Goal: Task Accomplishment & Management: Manage account settings

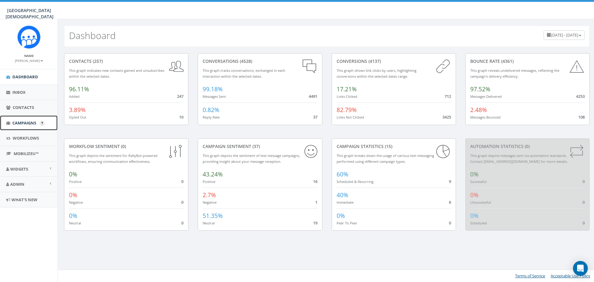
click at [20, 122] on span "Campaigns" at bounding box center [24, 123] width 24 height 6
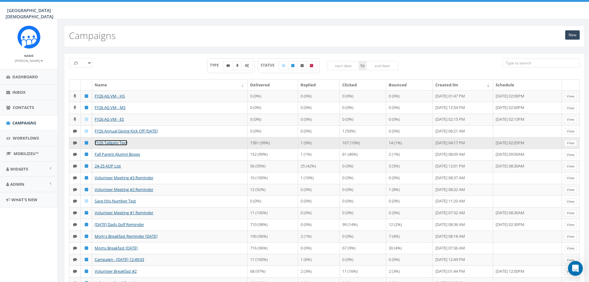
click at [120, 143] on link "FY26 Tailgate Text" at bounding box center [111, 143] width 33 height 6
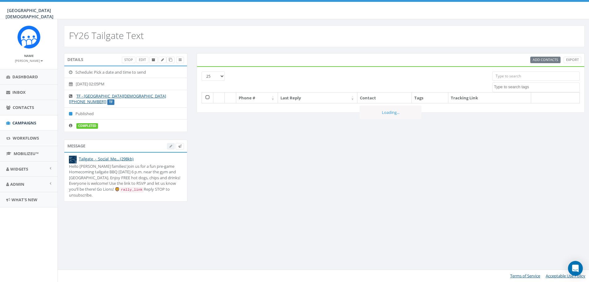
select select
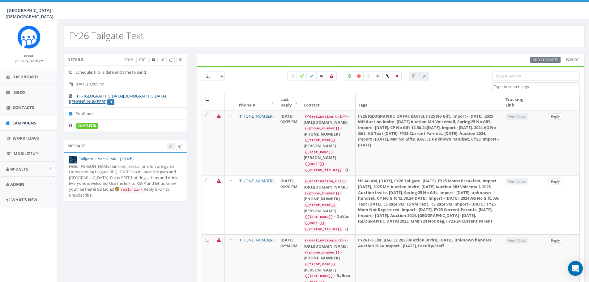
click at [171, 143] on div at bounding box center [175, 146] width 17 height 6
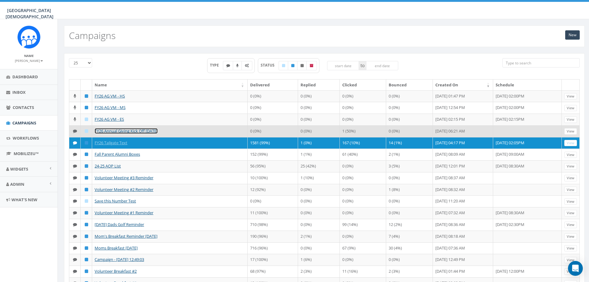
click at [133, 131] on link "FY26 Annual Giving Kick Off [DATE]" at bounding box center [126, 131] width 63 height 6
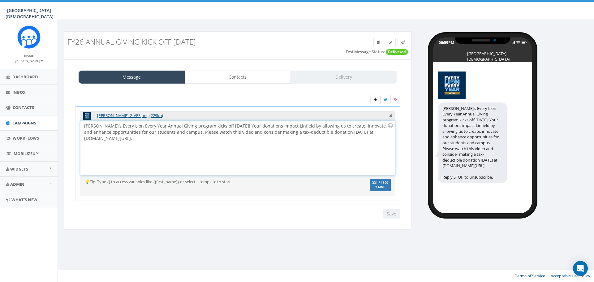
click at [209, 134] on div "Linfield’s Every Lion Every Year Annual Giving program kicks off TODAY! Your do…" at bounding box center [237, 148] width 314 height 54
click at [374, 100] on icon at bounding box center [375, 100] width 3 height 4
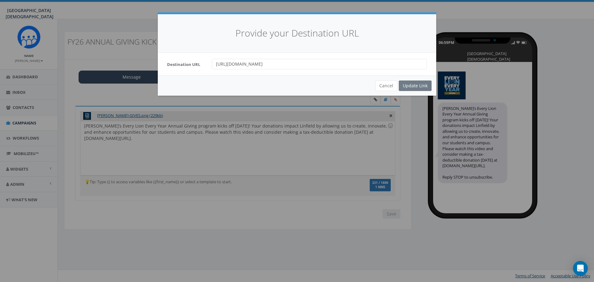
drag, startPoint x: 344, startPoint y: 63, endPoint x: 185, endPoint y: 66, distance: 158.8
click at [185, 66] on div "Destination URL https://www.youtube.com/watch?v=3t_yp_G0dtY&t=5s" at bounding box center [296, 64] width 269 height 11
paste input "r5fiT_KsbF8"
type input "https://www.youtube.com/watch?v=r5fiT_KsbF8"
click at [417, 86] on div "Update Link" at bounding box center [415, 85] width 33 height 11
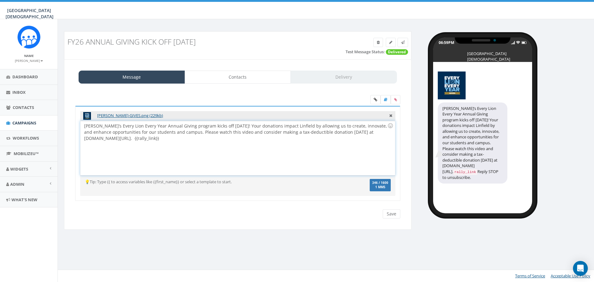
drag, startPoint x: 131, startPoint y: 139, endPoint x: 98, endPoint y: 140, distance: 33.1
click at [98, 140] on div "Linfield’s Every Lion Every Year Annual Giving program kicks off TODAY! Your do…" at bounding box center [237, 148] width 314 height 54
click at [220, 132] on div "Linfield’s Every Lion Every Year Annual Giving program kicks off TODAY! Your do…" at bounding box center [237, 148] width 314 height 54
click at [162, 138] on div "Linfield’s Every Lion Every Year Annual Giving program kicks off TODAY! Your do…" at bounding box center [237, 148] width 314 height 54
click at [390, 214] on input "Save" at bounding box center [392, 213] width 18 height 9
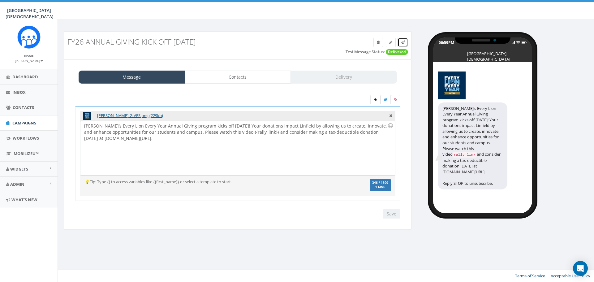
click at [404, 42] on icon at bounding box center [403, 43] width 4 height 4
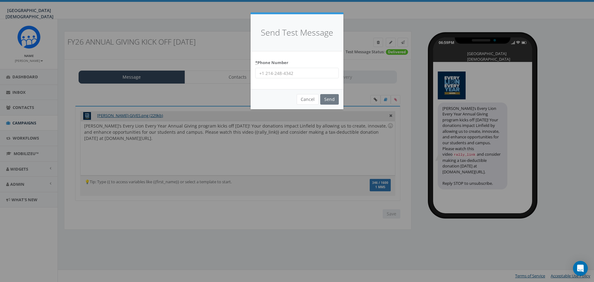
click at [285, 73] on input "* Phone Number" at bounding box center [297, 73] width 84 height 11
type input "9515019247"
click at [327, 102] on input "Send" at bounding box center [329, 99] width 19 height 11
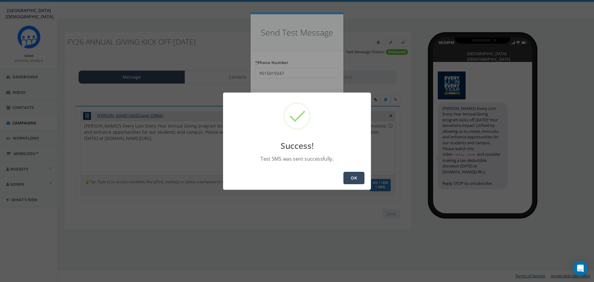
click at [352, 178] on button "OK" at bounding box center [353, 178] width 21 height 12
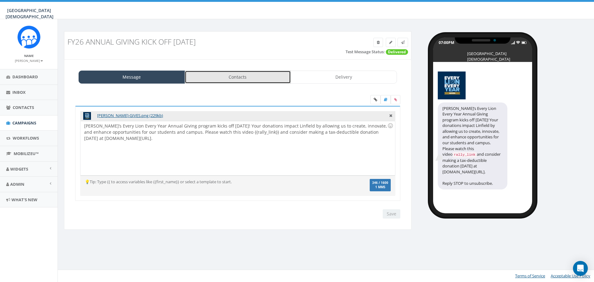
click at [250, 81] on link "Contacts" at bounding box center [238, 77] width 106 height 13
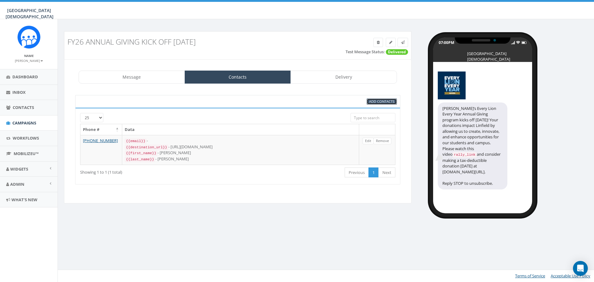
click at [385, 101] on span "Add Contacts" at bounding box center [381, 101] width 25 height 5
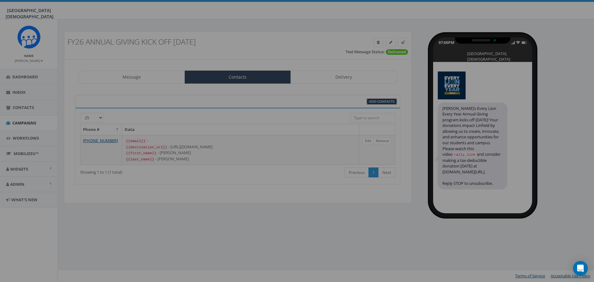
select select
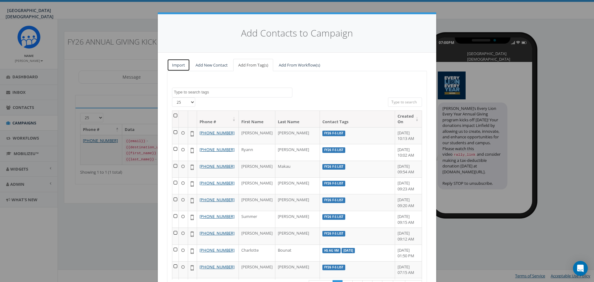
click at [179, 67] on link "Import" at bounding box center [178, 65] width 23 height 13
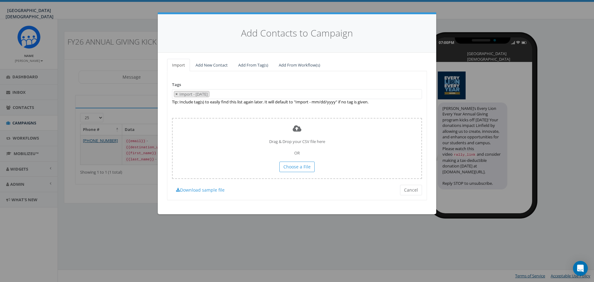
click at [175, 94] on button "×" at bounding box center [176, 94] width 5 height 6
select select
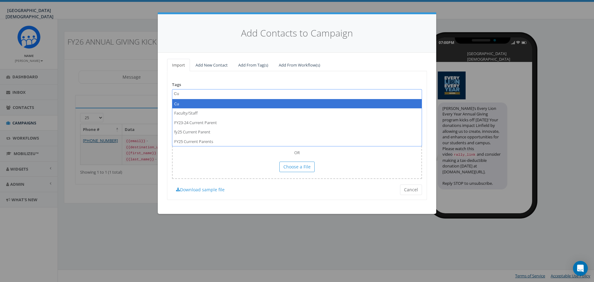
type textarea "C"
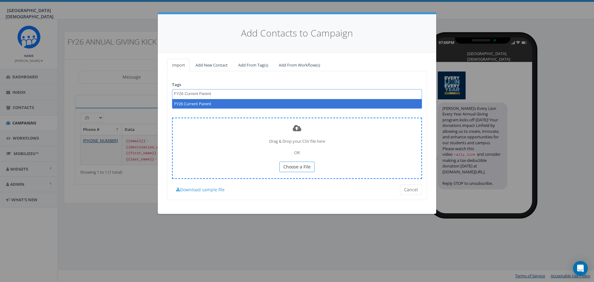
type textarea "FY26 Current Parent"
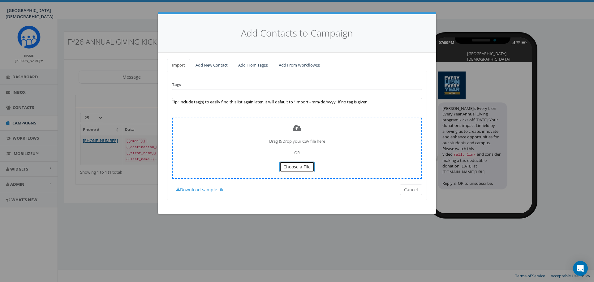
click at [302, 168] on span "Choose a File" at bounding box center [296, 167] width 27 height 6
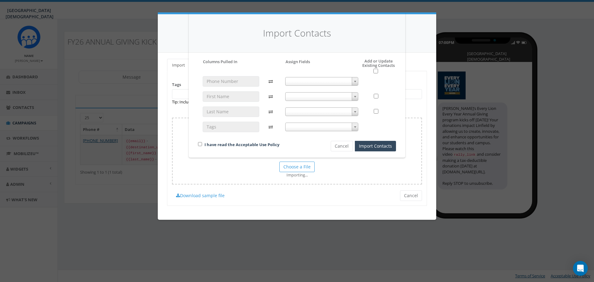
click at [341, 82] on span at bounding box center [321, 81] width 73 height 9
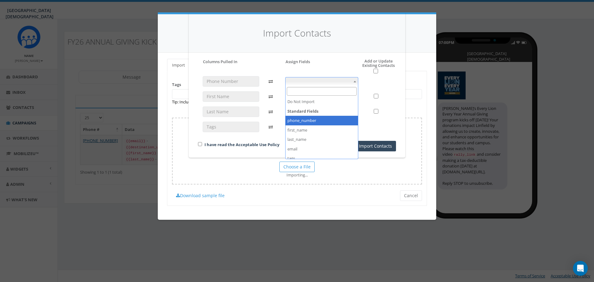
select select "phone_number"
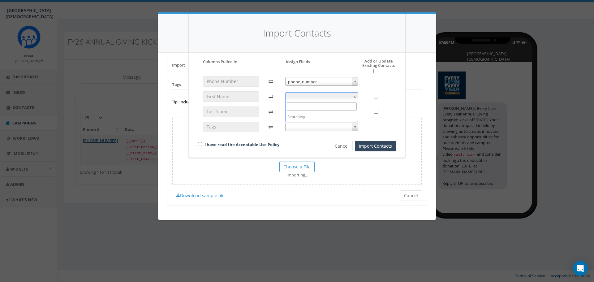
click at [308, 94] on span at bounding box center [321, 96] width 73 height 9
select select "first_name"
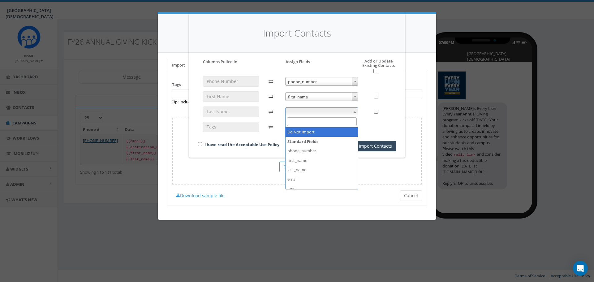
click at [310, 114] on span at bounding box center [321, 111] width 73 height 9
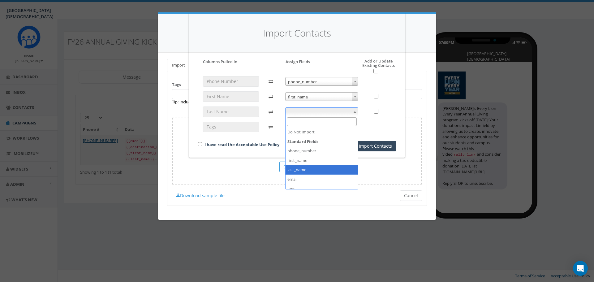
select select "last_name"
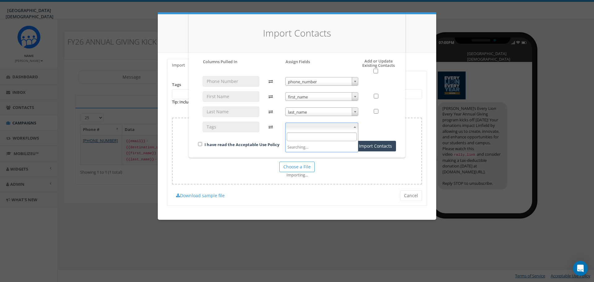
click at [303, 125] on span at bounding box center [321, 127] width 73 height 9
select select "tags"
click at [200, 145] on input "checkbox" at bounding box center [200, 144] width 4 height 4
checkbox input "true"
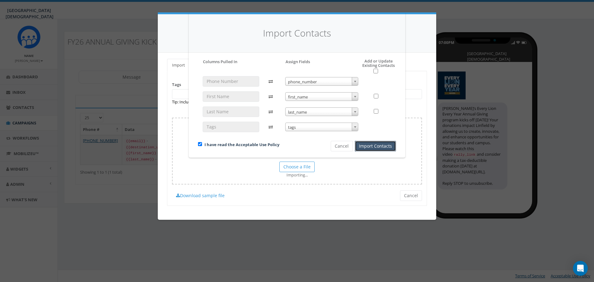
click at [378, 146] on button "Import Contacts" at bounding box center [375, 146] width 41 height 11
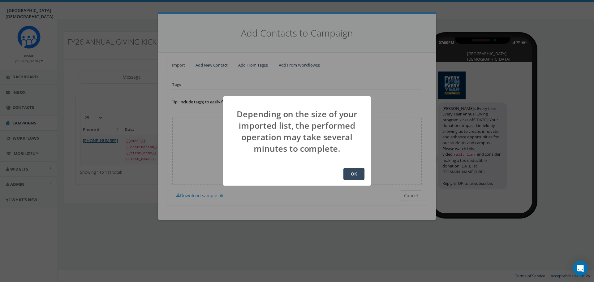
click at [352, 176] on button "OK" at bounding box center [353, 174] width 21 height 12
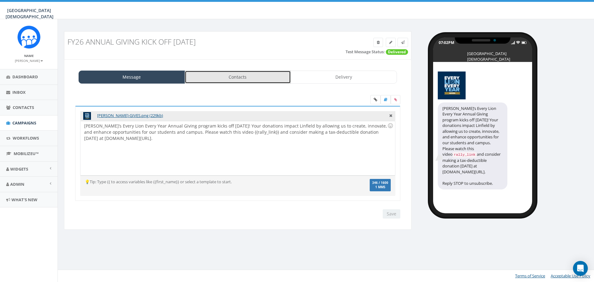
click at [261, 79] on link "Contacts" at bounding box center [238, 77] width 106 height 13
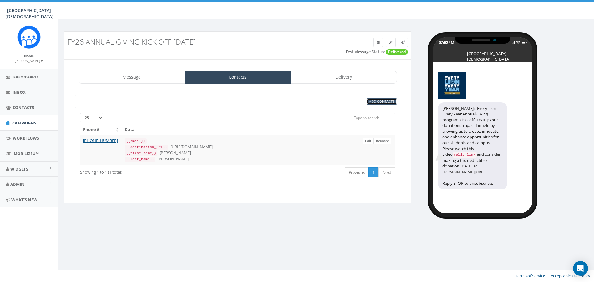
click at [381, 101] on span "Add Contacts" at bounding box center [381, 101] width 25 height 5
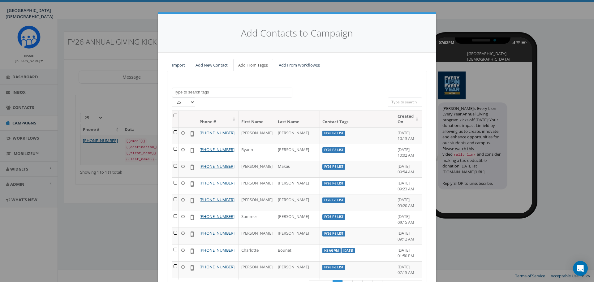
click at [269, 89] on textarea "Search" at bounding box center [233, 92] width 118 height 6
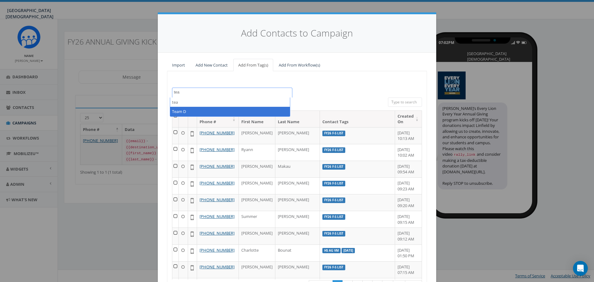
type textarea "tea"
select select "Team D"
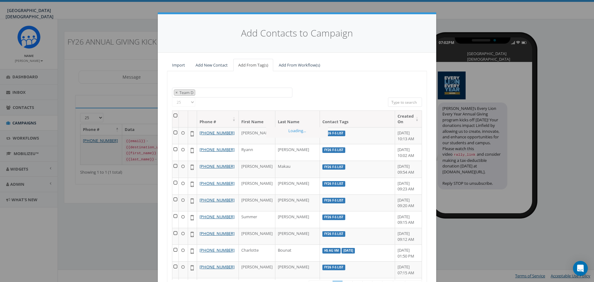
scroll to position [551, 0]
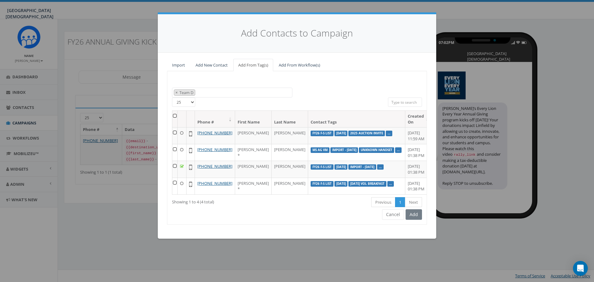
click at [176, 116] on th at bounding box center [174, 119] width 5 height 16
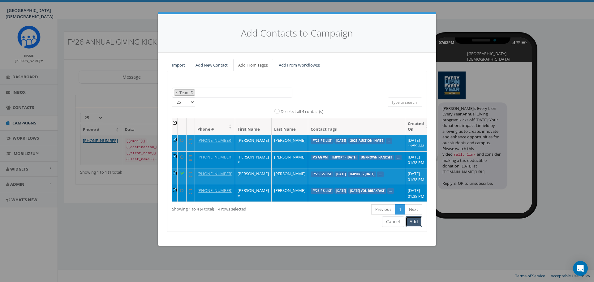
click at [420, 227] on button "Add" at bounding box center [414, 221] width 16 height 11
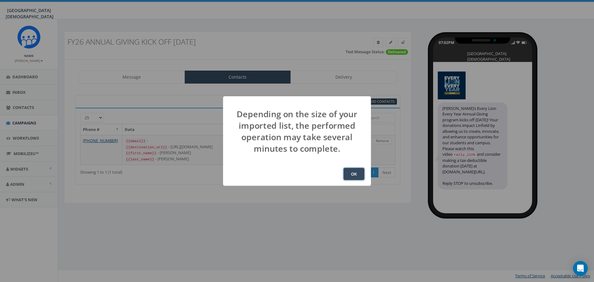
click at [357, 177] on button "OK" at bounding box center [353, 174] width 21 height 12
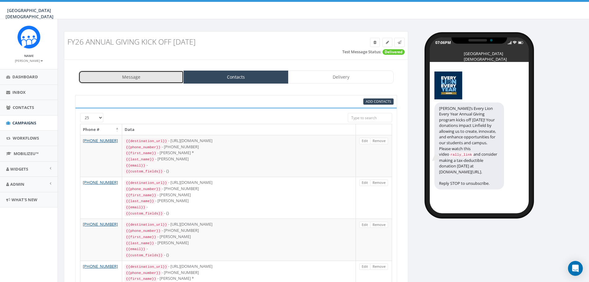
click at [121, 76] on link "Message" at bounding box center [131, 77] width 105 height 13
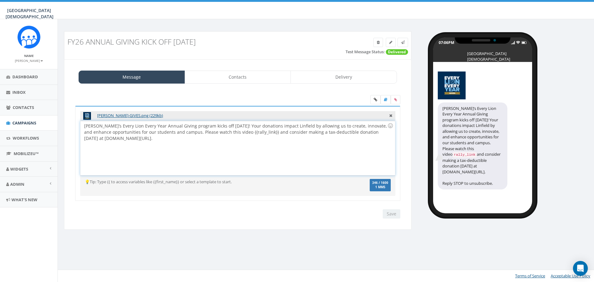
click at [246, 132] on div "[PERSON_NAME]’s Every Lion Every Year Annual Giving program kicks off [DATE]! Y…" at bounding box center [237, 148] width 314 height 54
click at [391, 214] on input "Save" at bounding box center [392, 213] width 18 height 9
click at [401, 43] on icon at bounding box center [403, 43] width 4 height 4
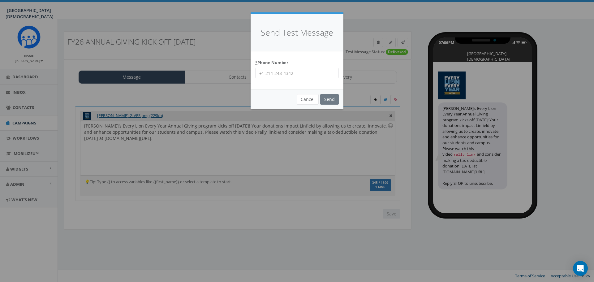
click at [304, 73] on input "* Phone Number" at bounding box center [297, 73] width 84 height 11
type input "9515019247"
click at [335, 98] on input "Send" at bounding box center [329, 99] width 19 height 11
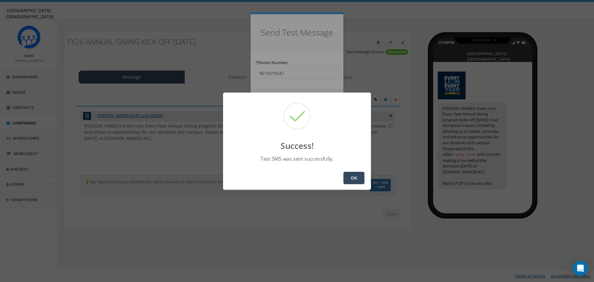
click at [359, 179] on button "OK" at bounding box center [353, 178] width 21 height 12
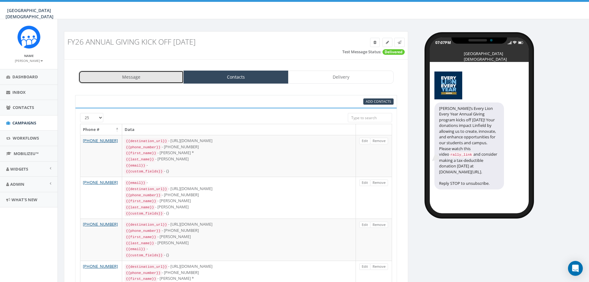
click at [155, 72] on link "Message" at bounding box center [131, 77] width 105 height 13
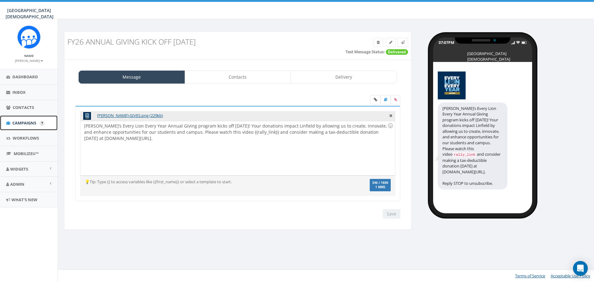
click at [22, 120] on span "Campaigns" at bounding box center [24, 123] width 24 height 6
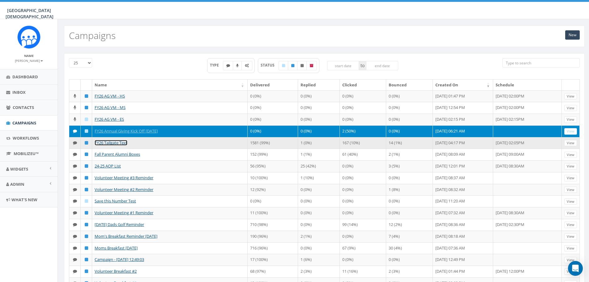
click at [118, 144] on link "FY26 Tailgate Text" at bounding box center [111, 143] width 33 height 6
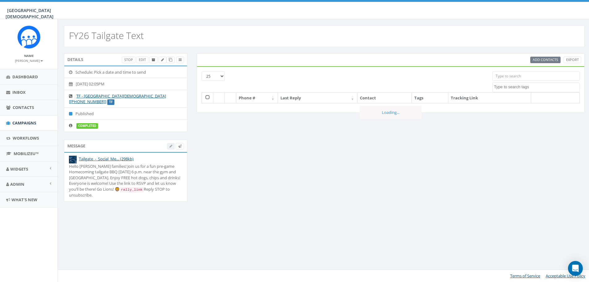
select select
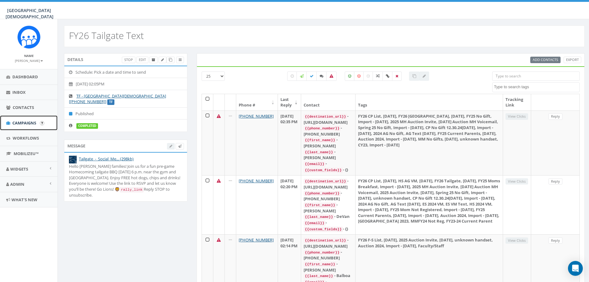
click at [24, 123] on span "Campaigns" at bounding box center [24, 123] width 24 height 6
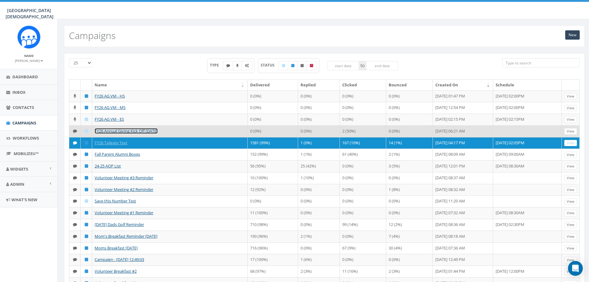
click at [132, 130] on link "FY26 Annual Giving Kick Off 10.14.25" at bounding box center [126, 131] width 63 height 6
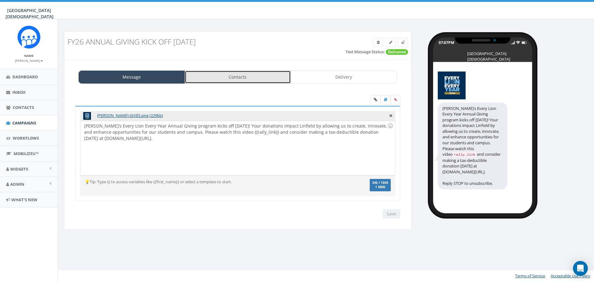
click at [227, 79] on link "Contacts" at bounding box center [238, 77] width 106 height 13
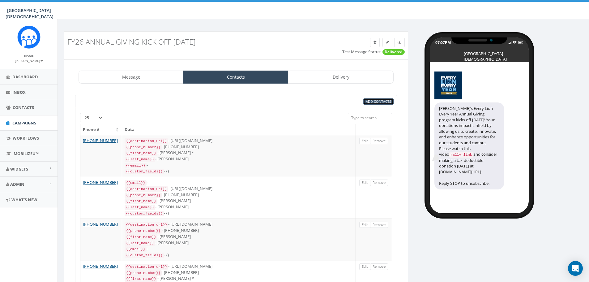
click at [386, 102] on span "Add Contacts" at bounding box center [378, 101] width 25 height 5
select select
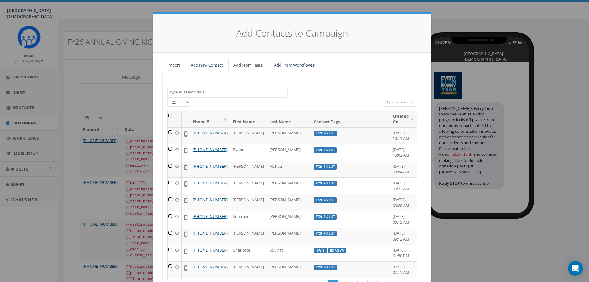
click at [210, 93] on textarea "Search" at bounding box center [228, 92] width 118 height 6
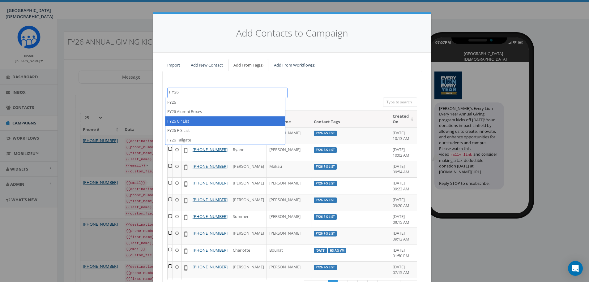
type textarea "FY26"
select select "FY26 CP List"
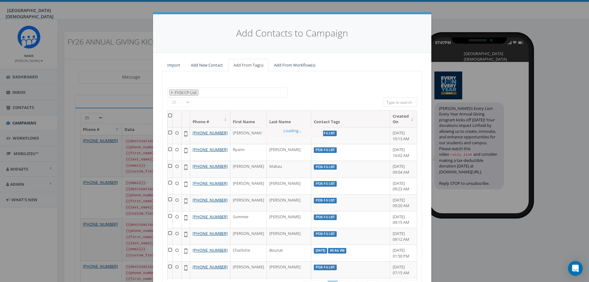
scroll to position [334, 0]
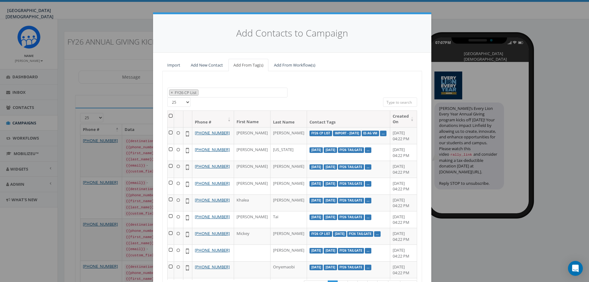
click at [172, 116] on th at bounding box center [171, 119] width 6 height 16
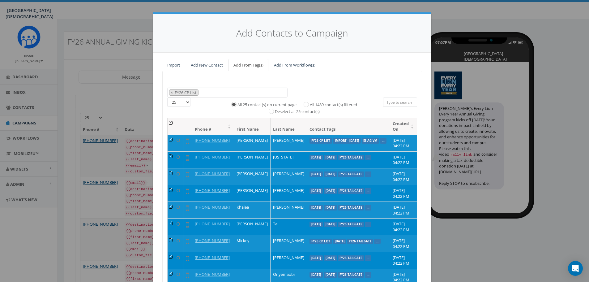
click at [339, 104] on label "All 1489 contact(s) filtered" at bounding box center [333, 105] width 47 height 6
click at [310, 104] on input "All 1489 contact(s) filtered" at bounding box center [308, 104] width 4 height 4
radio input "true"
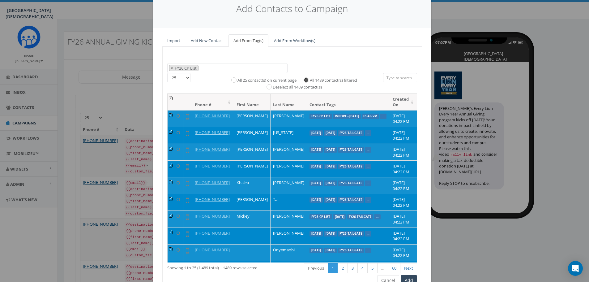
scroll to position [56, 0]
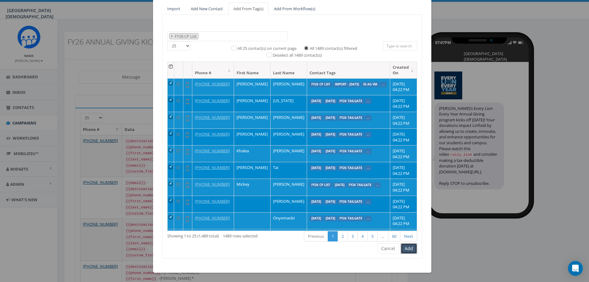
click at [409, 247] on button "Add" at bounding box center [409, 248] width 16 height 11
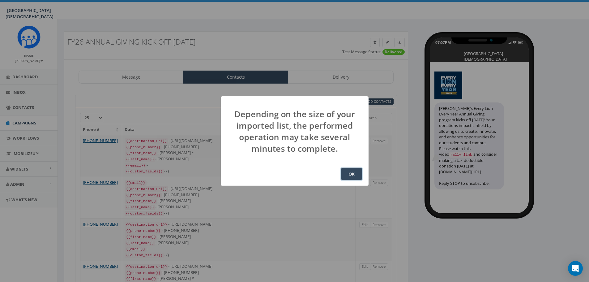
click at [362, 175] on button "OK" at bounding box center [351, 174] width 21 height 12
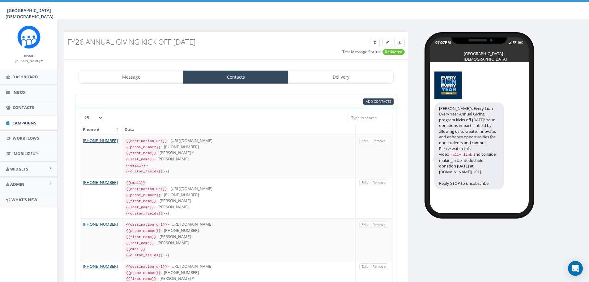
scroll to position [66, 0]
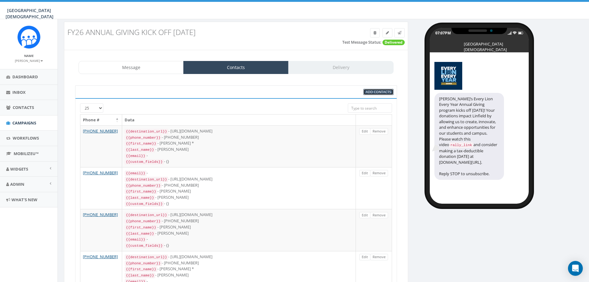
click at [369, 95] on link "Add Contacts" at bounding box center [379, 92] width 30 height 6
click at [380, 92] on span "Add Contacts" at bounding box center [378, 91] width 25 height 5
click at [20, 110] on span "Contacts" at bounding box center [23, 108] width 21 height 6
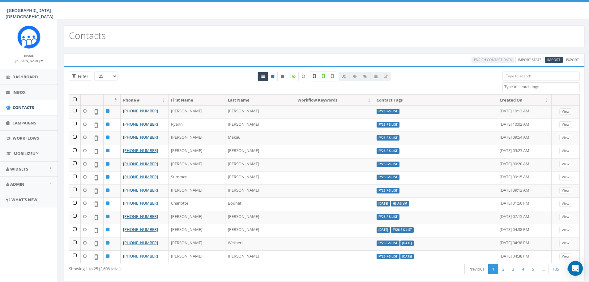
select select
click at [26, 124] on span "Campaigns" at bounding box center [24, 123] width 24 height 6
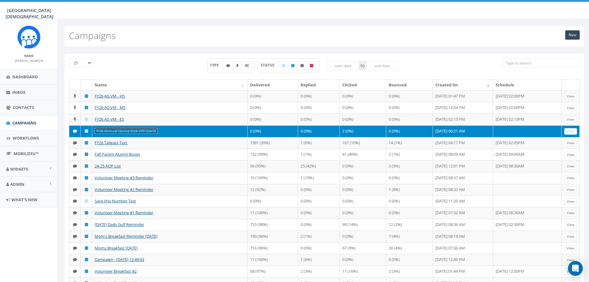
click at [116, 132] on link "FY26 Annual Giving Kick Off [DATE]" at bounding box center [126, 131] width 63 height 6
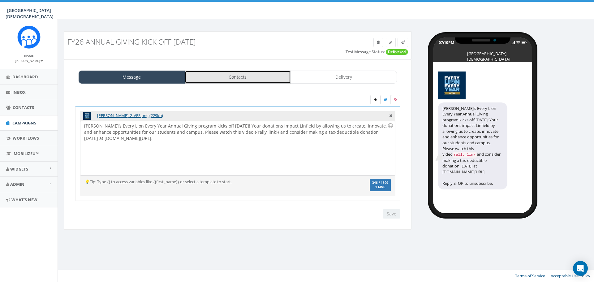
click at [245, 78] on link "Contacts" at bounding box center [238, 77] width 106 height 13
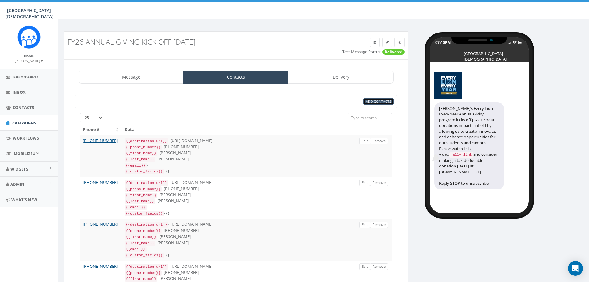
click at [379, 100] on span "Add Contacts" at bounding box center [378, 101] width 25 height 5
select select
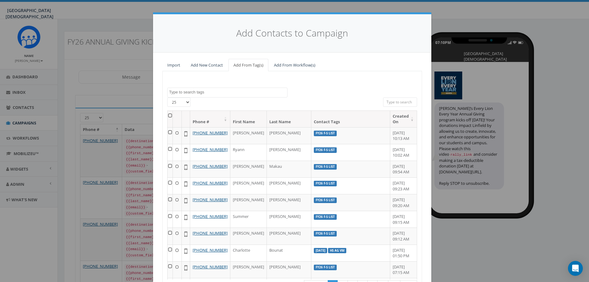
click at [212, 94] on textarea "Search" at bounding box center [228, 92] width 118 height 6
type textarea "board"
select select "Board"
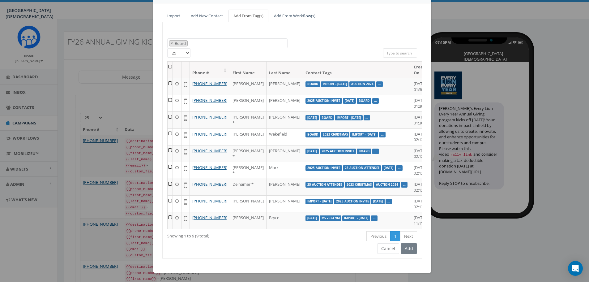
click at [169, 66] on th at bounding box center [170, 70] width 5 height 16
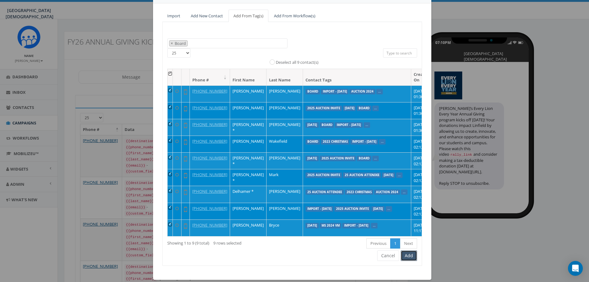
click at [404, 257] on button "Add" at bounding box center [409, 255] width 16 height 11
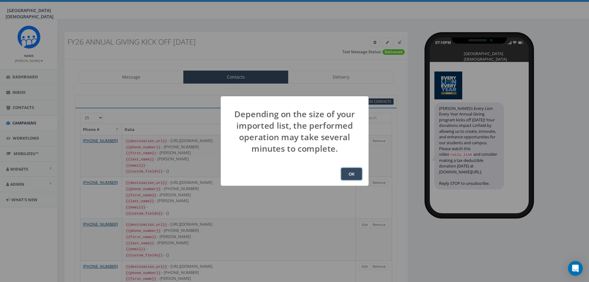
click at [350, 175] on button "OK" at bounding box center [351, 174] width 21 height 12
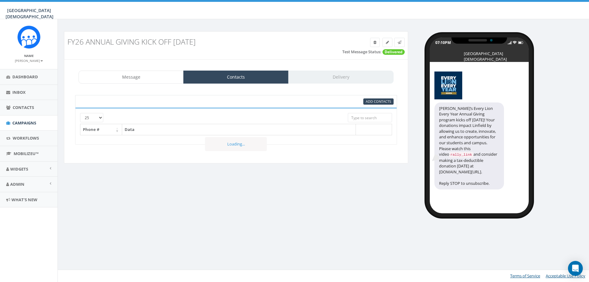
select select "1022"
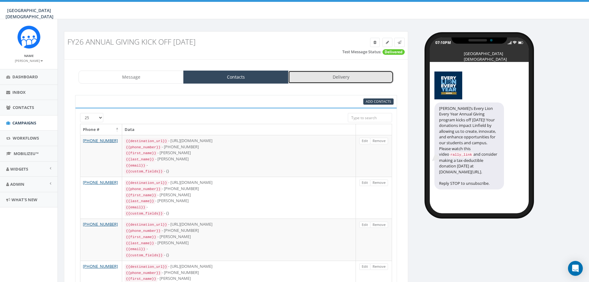
click at [333, 76] on link "Delivery" at bounding box center [340, 77] width 105 height 13
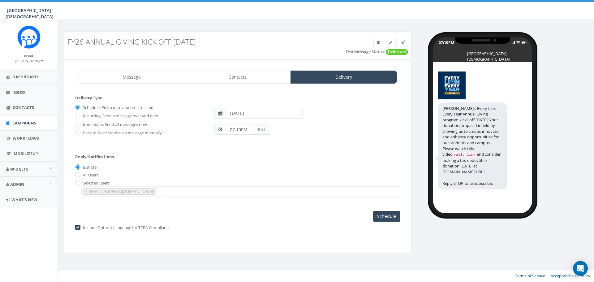
click at [273, 111] on input "2025-10-13" at bounding box center [264, 113] width 76 height 11
click at [252, 163] on td "14" at bounding box center [250, 162] width 9 height 9
type input "2025-10-14"
click at [351, 133] on div "07:10PM PDT" at bounding box center [307, 127] width 195 height 16
click at [242, 132] on input "07:10PM" at bounding box center [240, 129] width 28 height 11
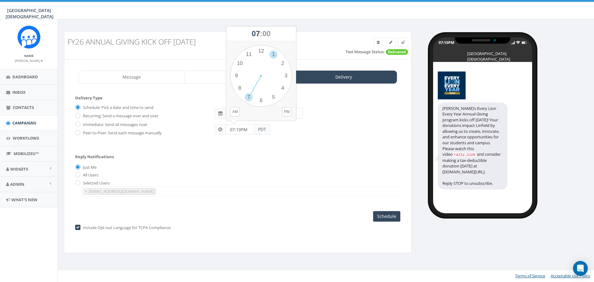
click at [275, 57] on div "1 2 3 4 5 6 7 8 9 10 11 12 00 05 10 15 20 25 30 35 40 45 50 55" at bounding box center [261, 76] width 62 height 62
click at [262, 98] on div "1 2 3 4 5 6 7 8 9 10 11 12 00 05 10 15 20 25 30 35 40 45 50 55" at bounding box center [261, 76] width 62 height 62
type input "01:30PM"
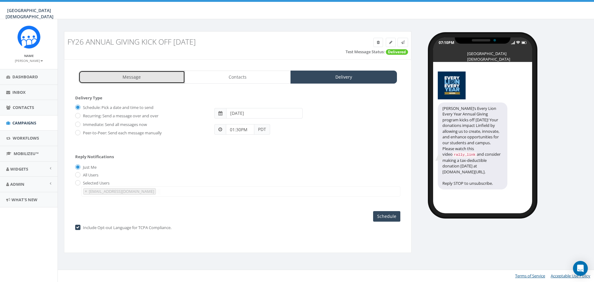
click at [136, 76] on link "Message" at bounding box center [132, 77] width 106 height 13
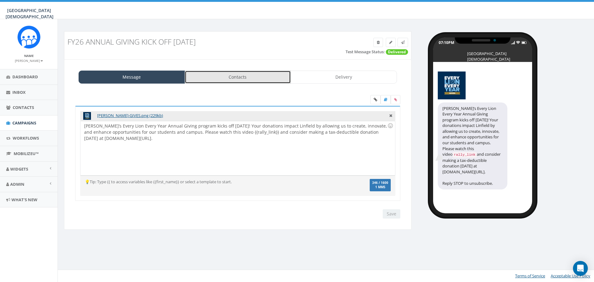
click at [214, 77] on link "Contacts" at bounding box center [238, 77] width 106 height 13
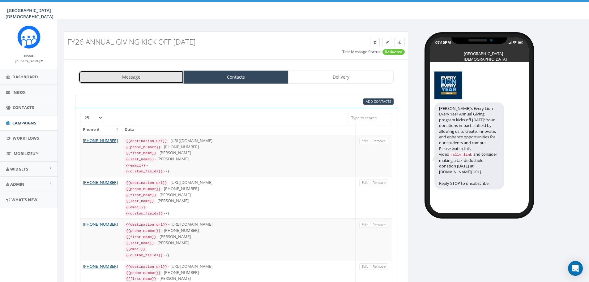
click at [156, 80] on link "Message" at bounding box center [131, 77] width 105 height 13
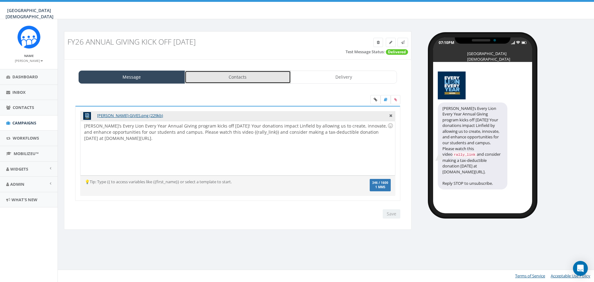
click at [240, 76] on link "Contacts" at bounding box center [238, 77] width 106 height 13
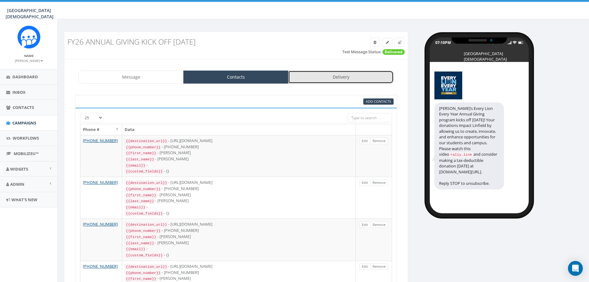
click at [371, 76] on link "Delivery" at bounding box center [340, 77] width 105 height 13
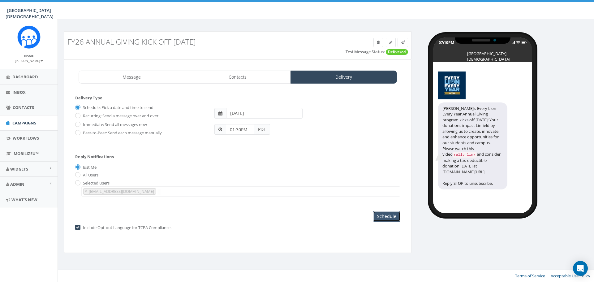
click at [379, 217] on input "Schedule" at bounding box center [386, 216] width 27 height 11
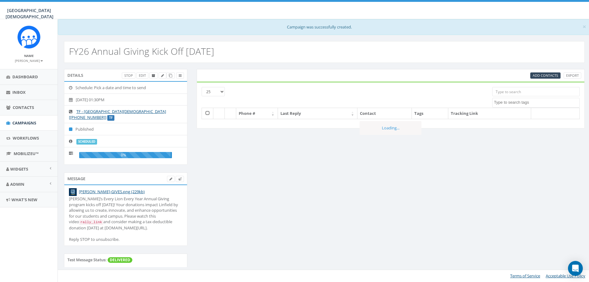
select select
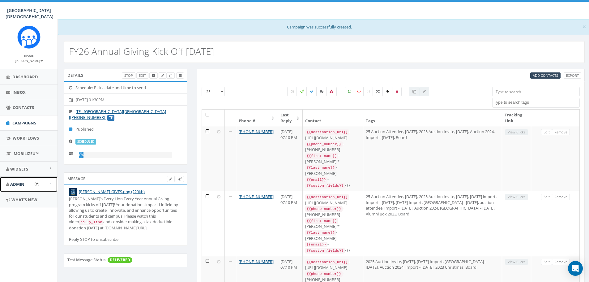
click at [21, 185] on span "Admin" at bounding box center [17, 184] width 14 height 6
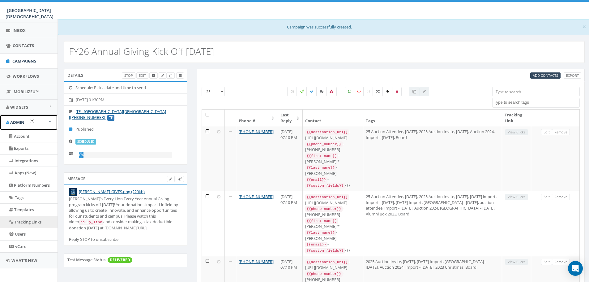
scroll to position [66, 0]
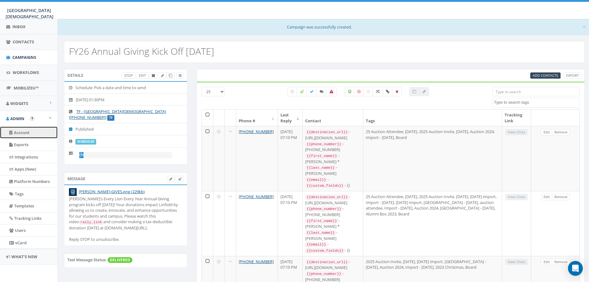
click at [24, 133] on link "Account" at bounding box center [29, 133] width 58 height 12
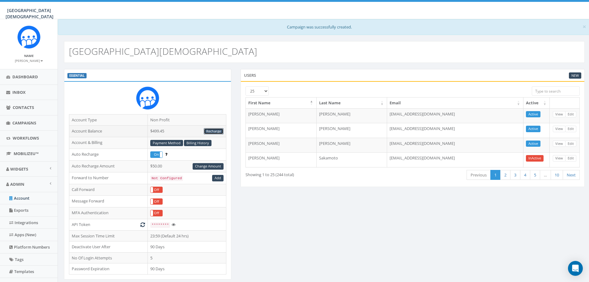
click at [218, 131] on link "Recharge" at bounding box center [214, 131] width 20 height 6
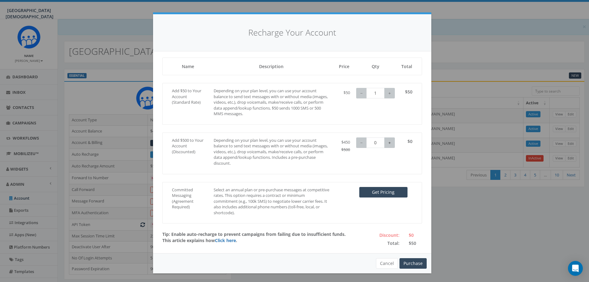
type input "1"
click at [386, 141] on button "+" at bounding box center [390, 142] width 11 height 11
click at [412, 263] on button "Purchase" at bounding box center [413, 262] width 27 height 11
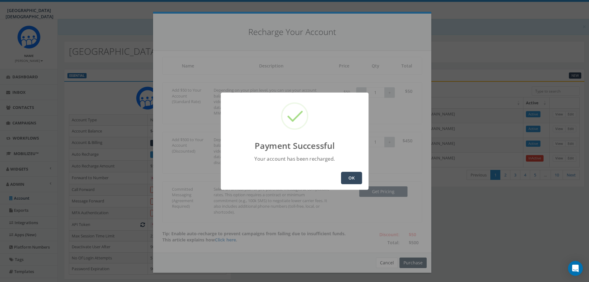
click at [348, 179] on button "OK" at bounding box center [351, 178] width 21 height 12
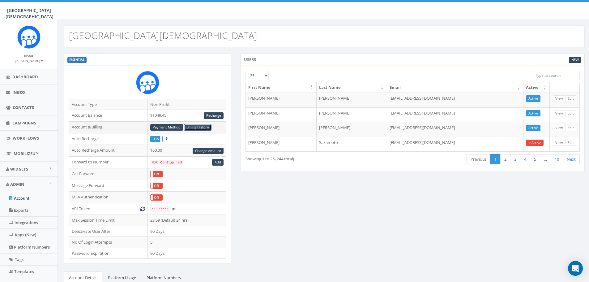
click at [194, 127] on link "Billing History" at bounding box center [198, 127] width 28 height 6
click at [25, 121] on span "Campaigns" at bounding box center [24, 123] width 24 height 6
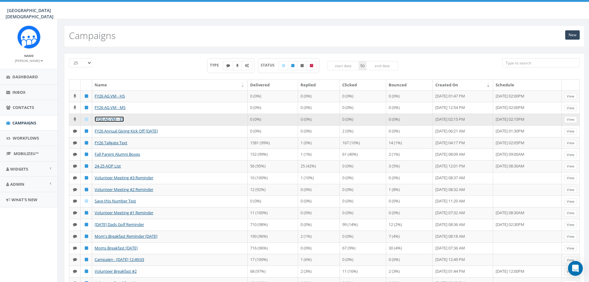
click at [112, 119] on link "FY26 AG VM - ES" at bounding box center [109, 119] width 29 height 6
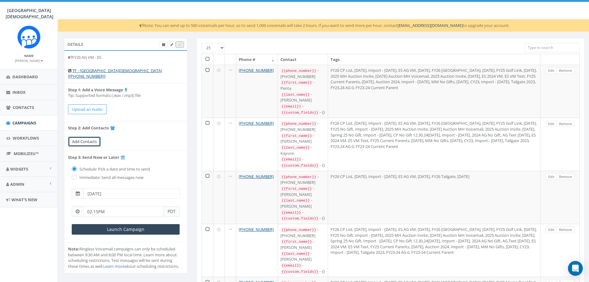
click at [84, 139] on span "Add Contacts" at bounding box center [84, 142] width 25 height 6
select select
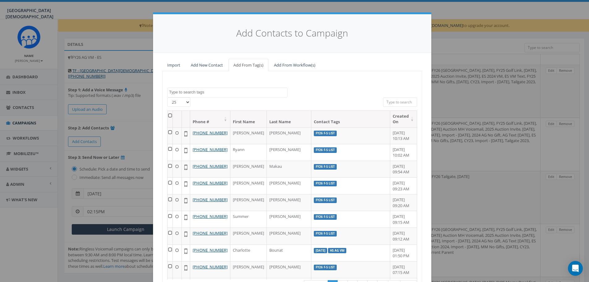
click at [241, 89] on textarea "Search" at bounding box center [228, 92] width 118 height 6
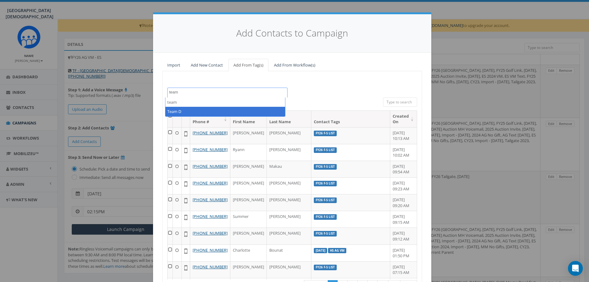
type textarea "team"
click at [231, 117] on th "Phone #" at bounding box center [210, 119] width 41 height 16
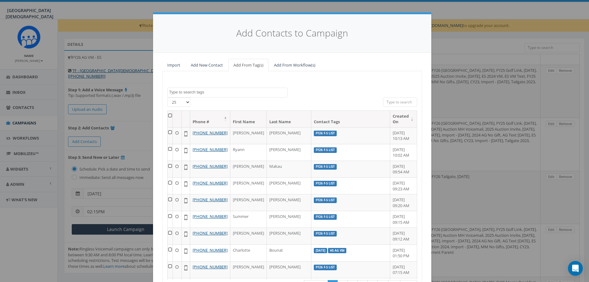
click at [207, 92] on textarea "Search" at bounding box center [228, 92] width 118 height 6
type textarea "team d"
select select "Team D"
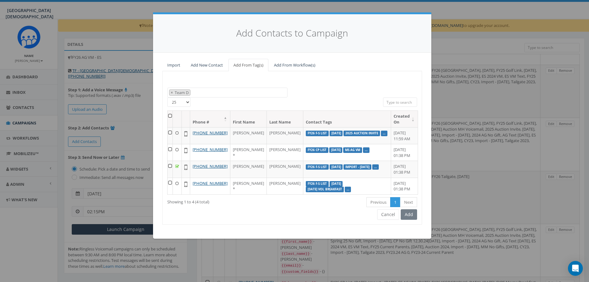
click at [173, 116] on th at bounding box center [170, 119] width 5 height 16
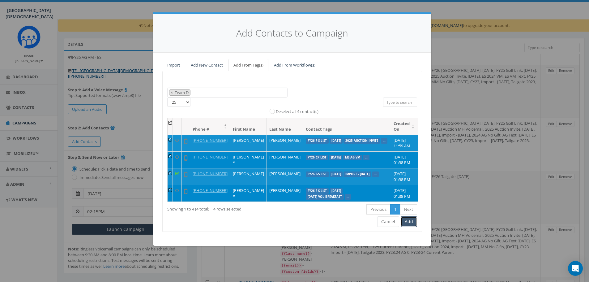
click at [410, 227] on button "Add" at bounding box center [409, 221] width 16 height 11
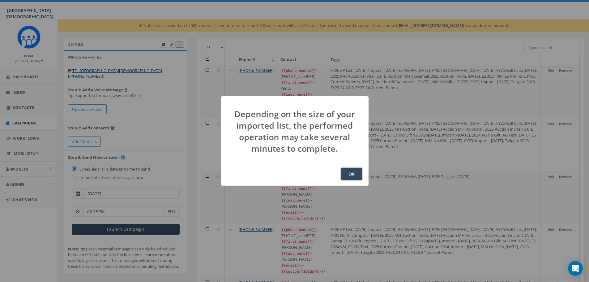
click at [349, 172] on button "OK" at bounding box center [351, 174] width 21 height 12
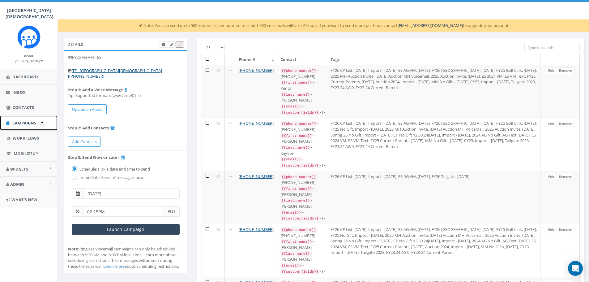
click at [23, 122] on span "Campaigns" at bounding box center [24, 123] width 24 height 6
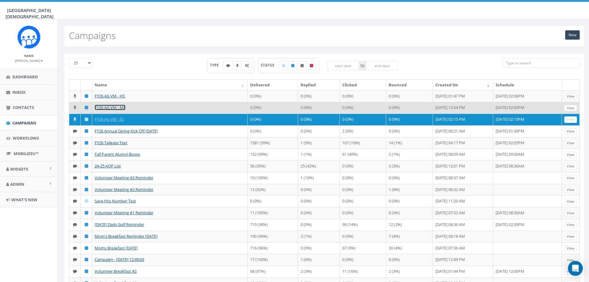
click at [117, 107] on link "FY26 AG VM - MS" at bounding box center [110, 108] width 31 height 6
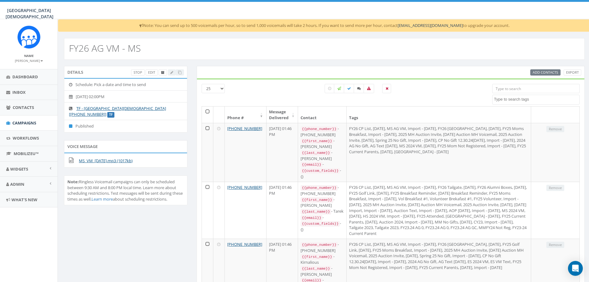
click at [522, 90] on input "search" at bounding box center [537, 88] width 88 height 9
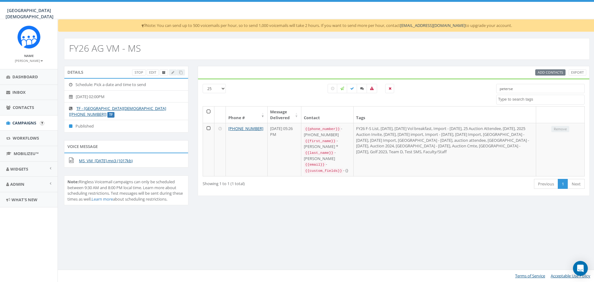
type input "peterse"
click at [15, 124] on span "Campaigns" at bounding box center [24, 123] width 24 height 6
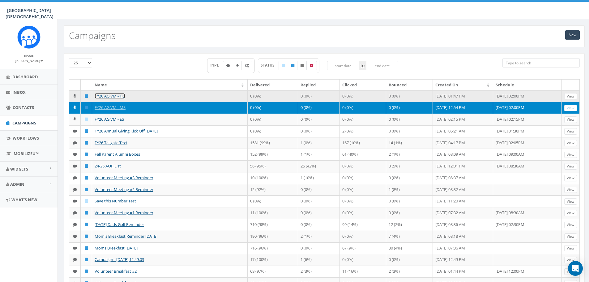
click at [114, 95] on link "FY26 AG VM - HS" at bounding box center [110, 96] width 30 height 6
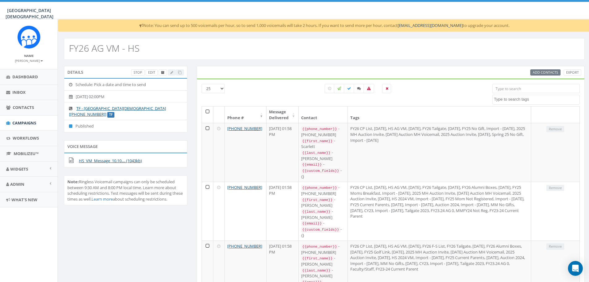
click at [523, 86] on input "search" at bounding box center [537, 88] width 88 height 9
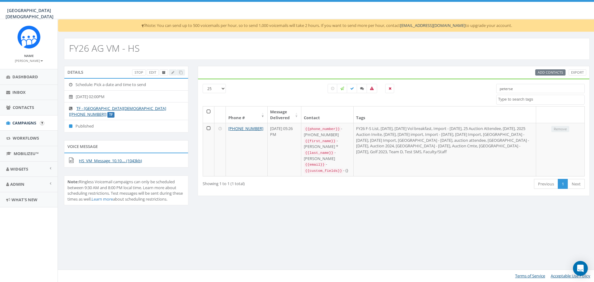
type input "peterse"
click at [17, 122] on span "Campaigns" at bounding box center [24, 123] width 24 height 6
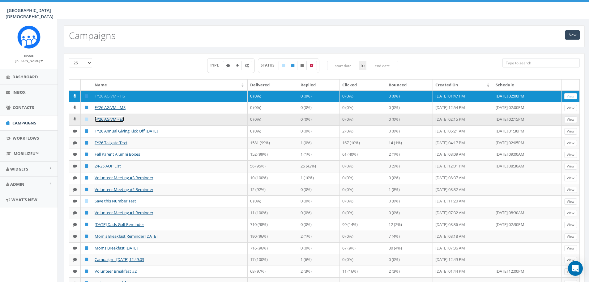
click at [109, 118] on link "FY26 AG VM - ES" at bounding box center [109, 119] width 29 height 6
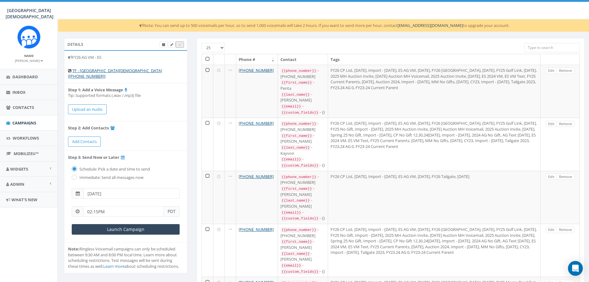
click at [555, 48] on input "search" at bounding box center [552, 47] width 55 height 9
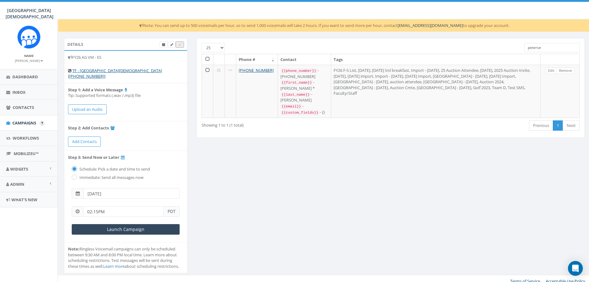
type input "peterse"
click at [19, 121] on span "Campaigns" at bounding box center [24, 123] width 24 height 6
